Goal: Information Seeking & Learning: Learn about a topic

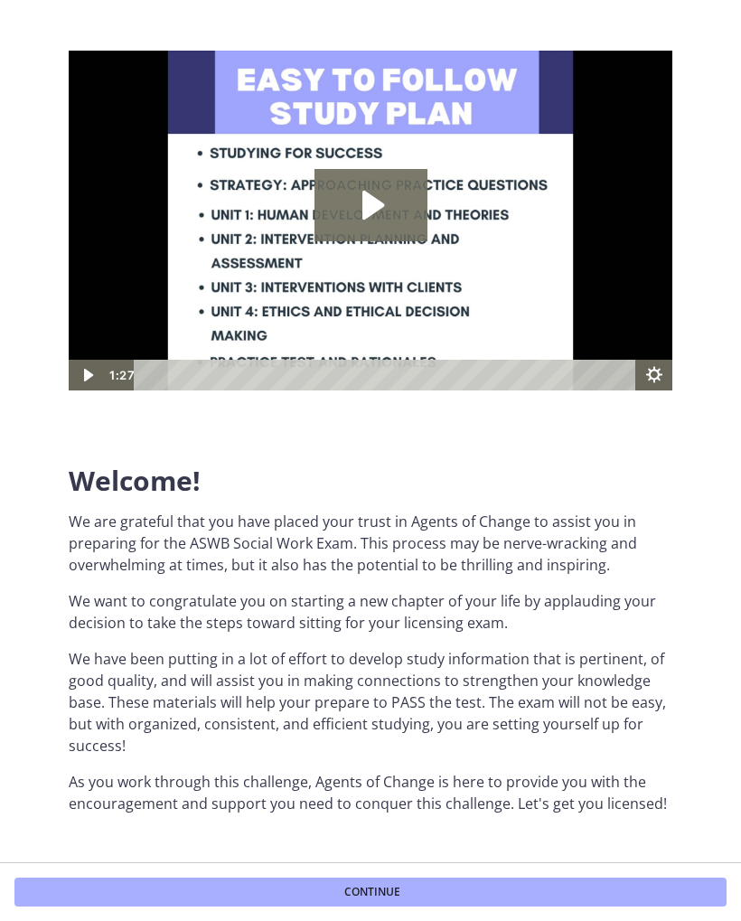
click at [373, 196] on icon "Play Video: c1o6hcmjueu5qasqsu00.mp4" at bounding box center [370, 205] width 113 height 72
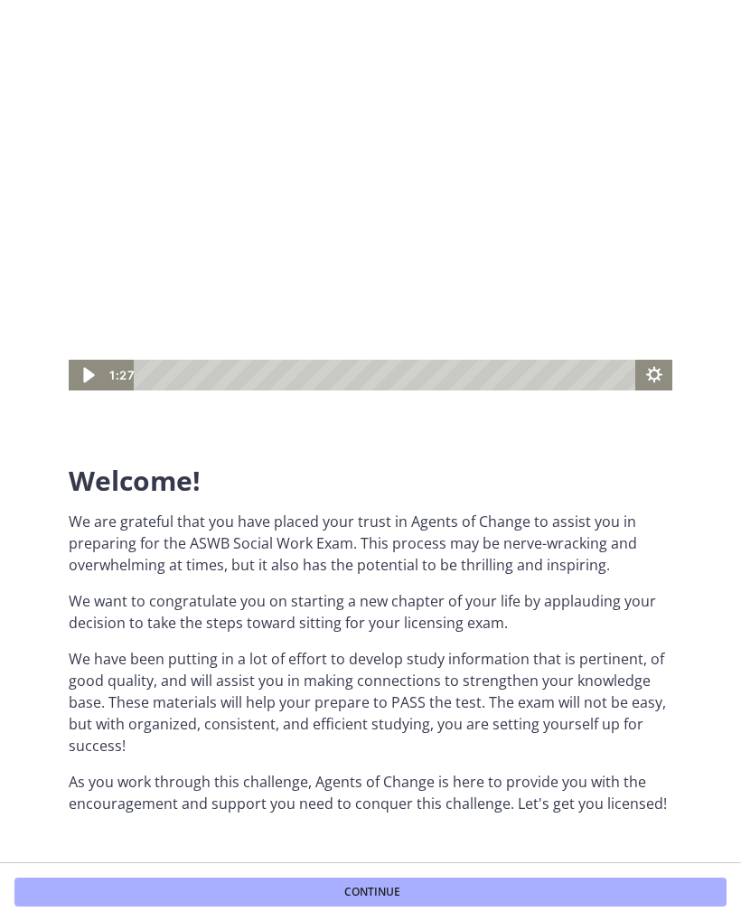
click at [85, 383] on icon "Play Video" at bounding box center [88, 374] width 43 height 37
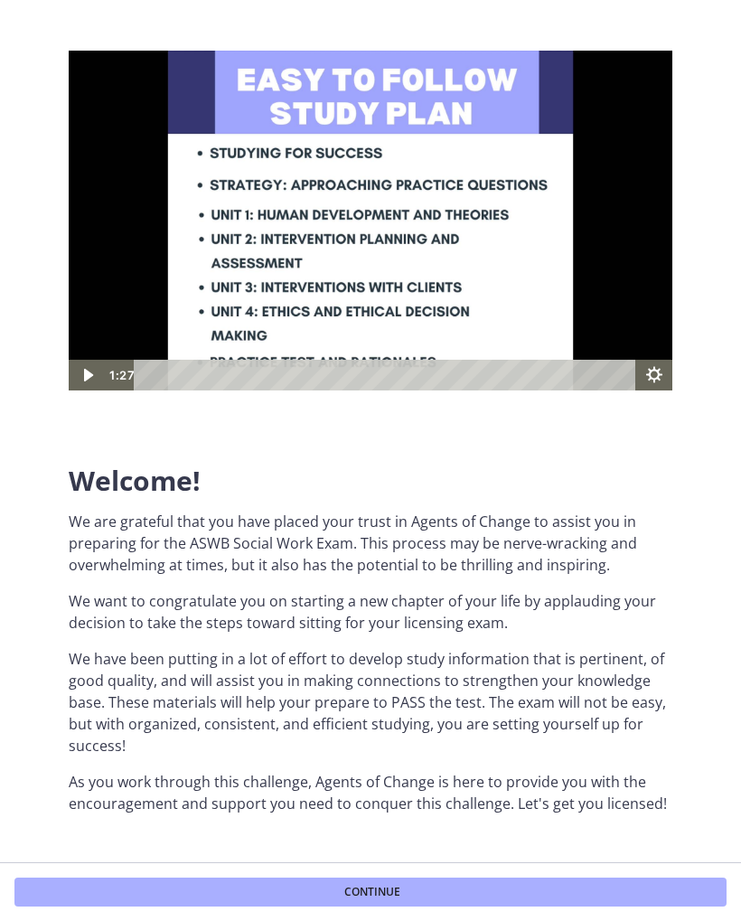
click at [80, 376] on icon "Play Video" at bounding box center [88, 375] width 36 height 31
click at [82, 380] on icon "Play Video" at bounding box center [88, 374] width 43 height 37
click at [78, 381] on icon "Play Video" at bounding box center [88, 375] width 36 height 31
click at [98, 371] on icon "Play Video" at bounding box center [88, 374] width 43 height 37
click at [97, 370] on icon "Play Video" at bounding box center [88, 375] width 36 height 31
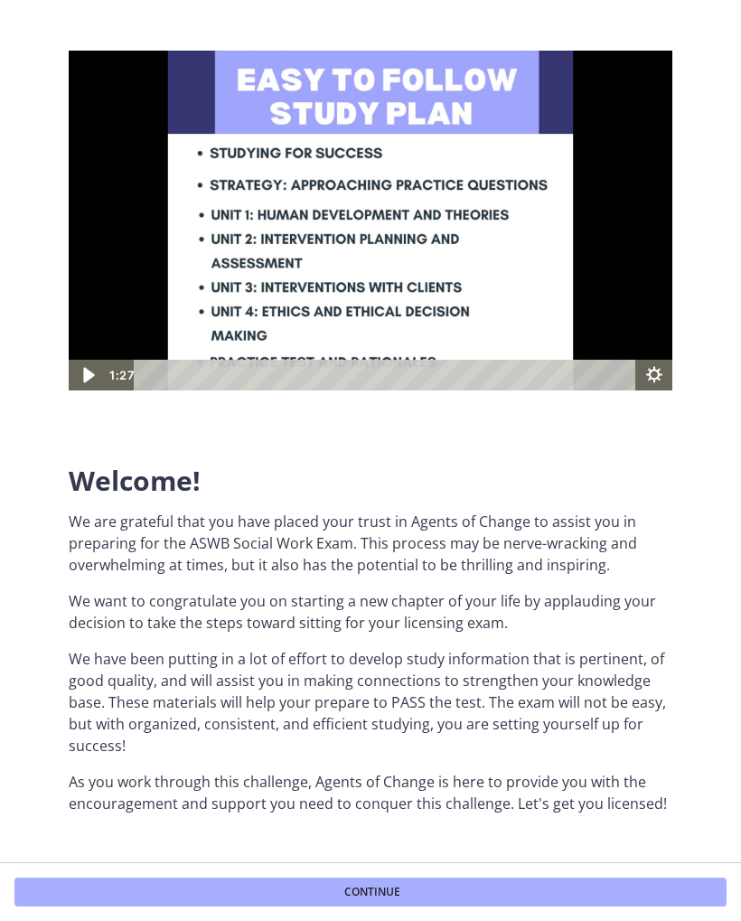
click at [101, 372] on icon "Play Video" at bounding box center [88, 374] width 43 height 37
click at [103, 380] on icon "Play Video" at bounding box center [88, 375] width 36 height 31
click at [447, 878] on button "Continue" at bounding box center [370, 891] width 712 height 29
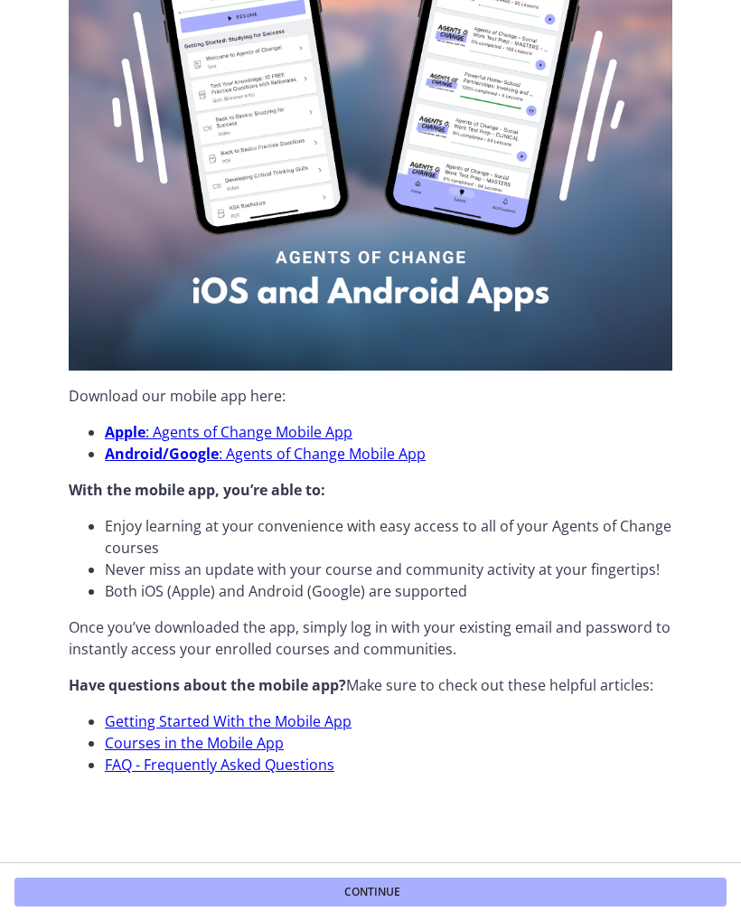
click at [538, 888] on button "Continue" at bounding box center [370, 891] width 712 height 29
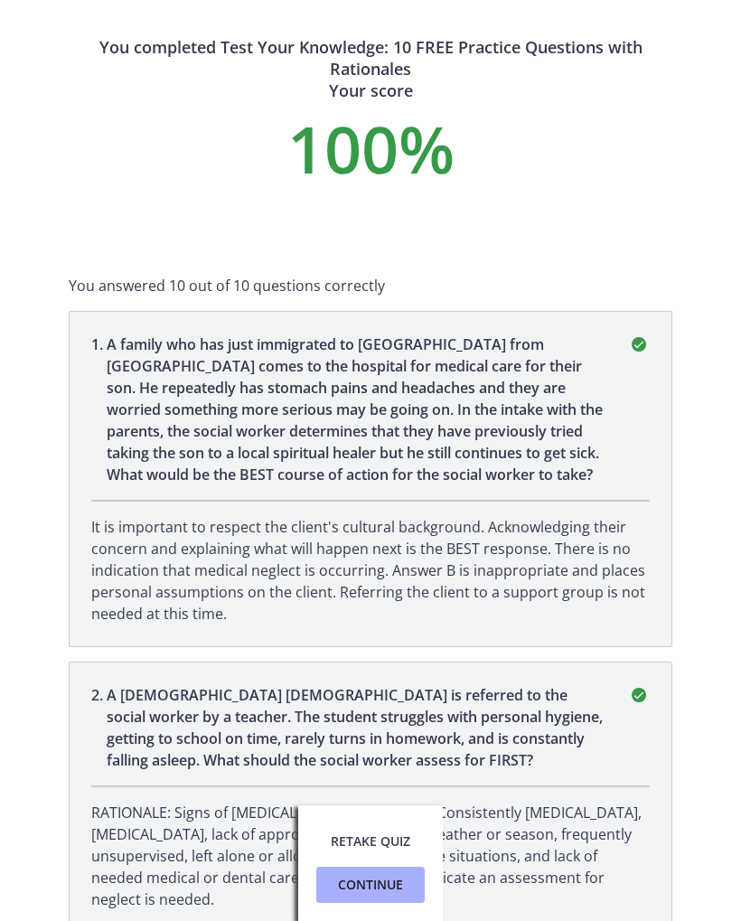
click at [390, 882] on span "Continue" at bounding box center [370, 885] width 65 height 22
